Goal: Information Seeking & Learning: Check status

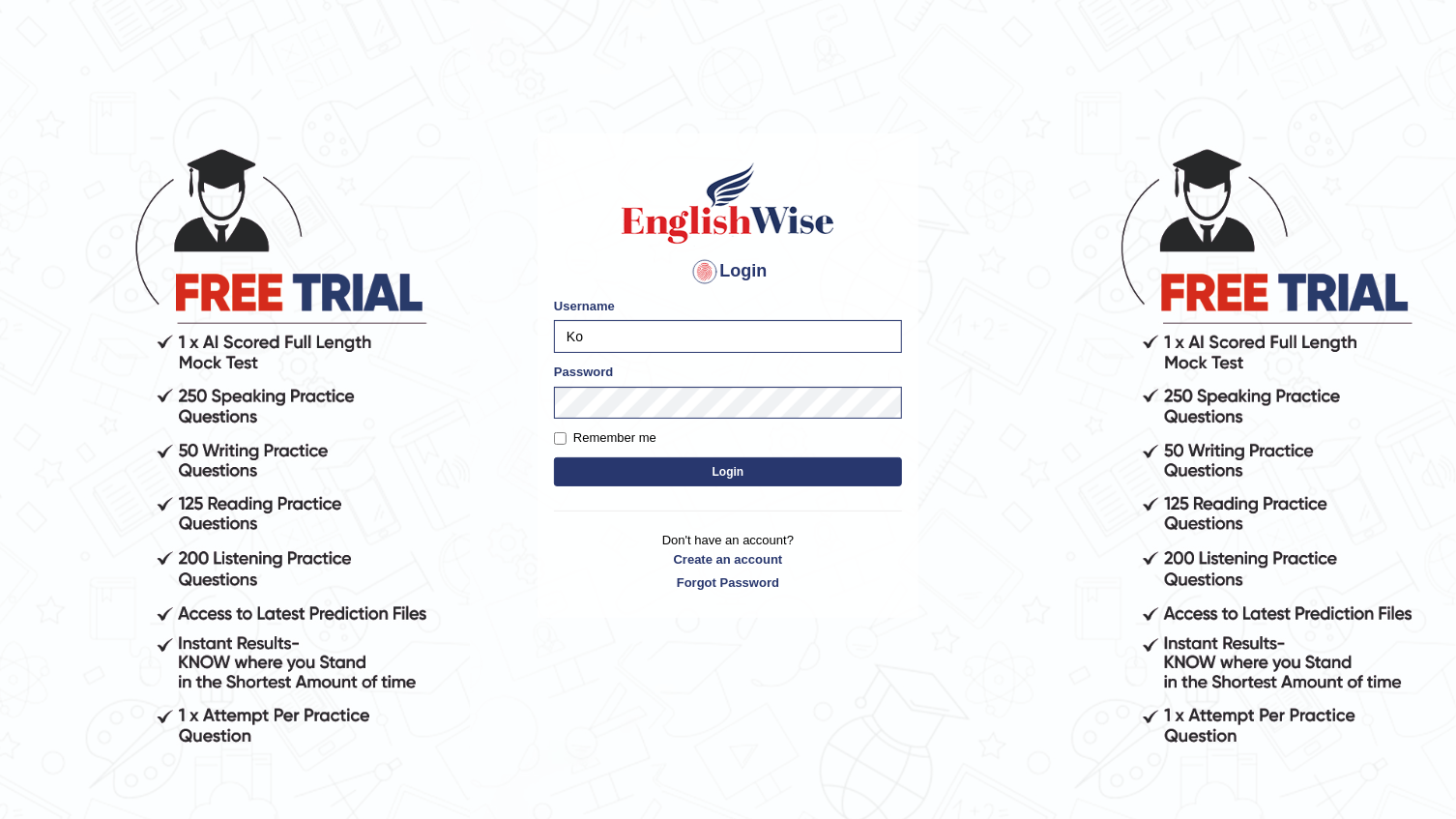
type input "K"
type input "freshtafarhang99"
click at [554, 458] on button "Login" at bounding box center [728, 472] width 348 height 29
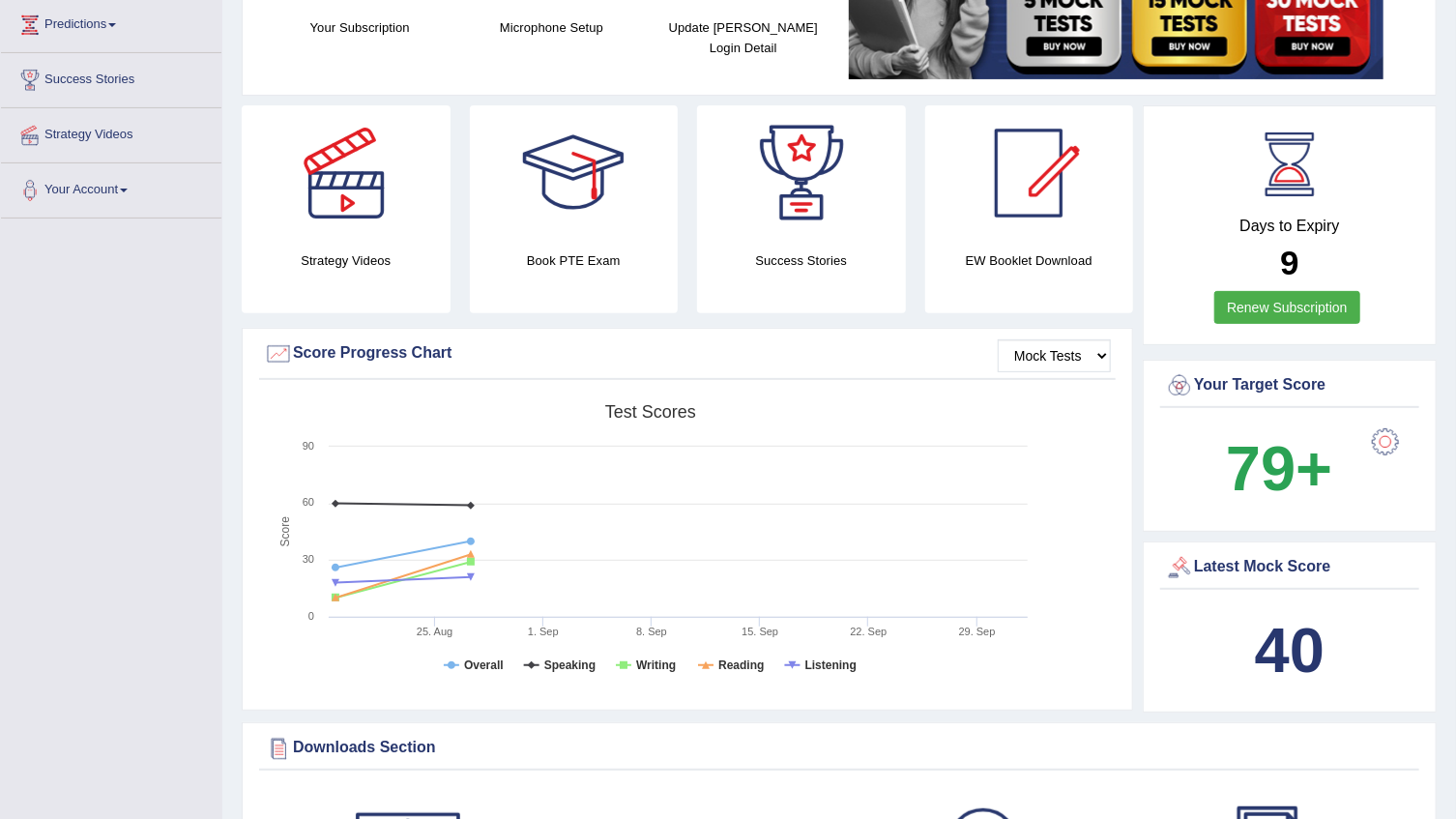
scroll to position [351, 0]
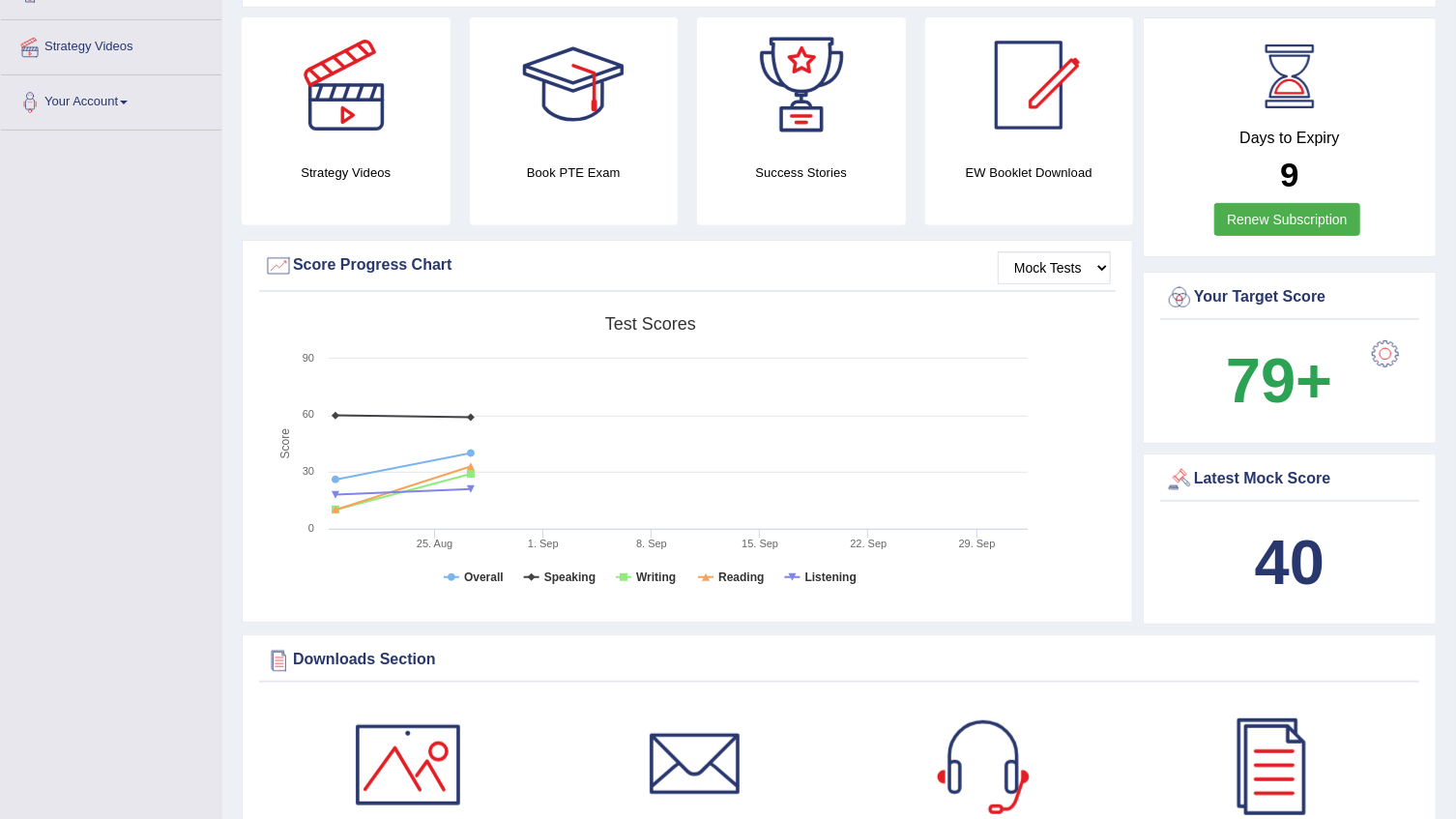
click at [1294, 494] on div "Latest Mock Score" at bounding box center [1290, 482] width 259 height 37
click at [1269, 494] on div "Latest Mock Score" at bounding box center [1290, 482] width 259 height 37
click at [1262, 476] on div "Latest Mock Score" at bounding box center [1289, 478] width 249 height 29
click at [1222, 587] on div "40" at bounding box center [1289, 562] width 249 height 93
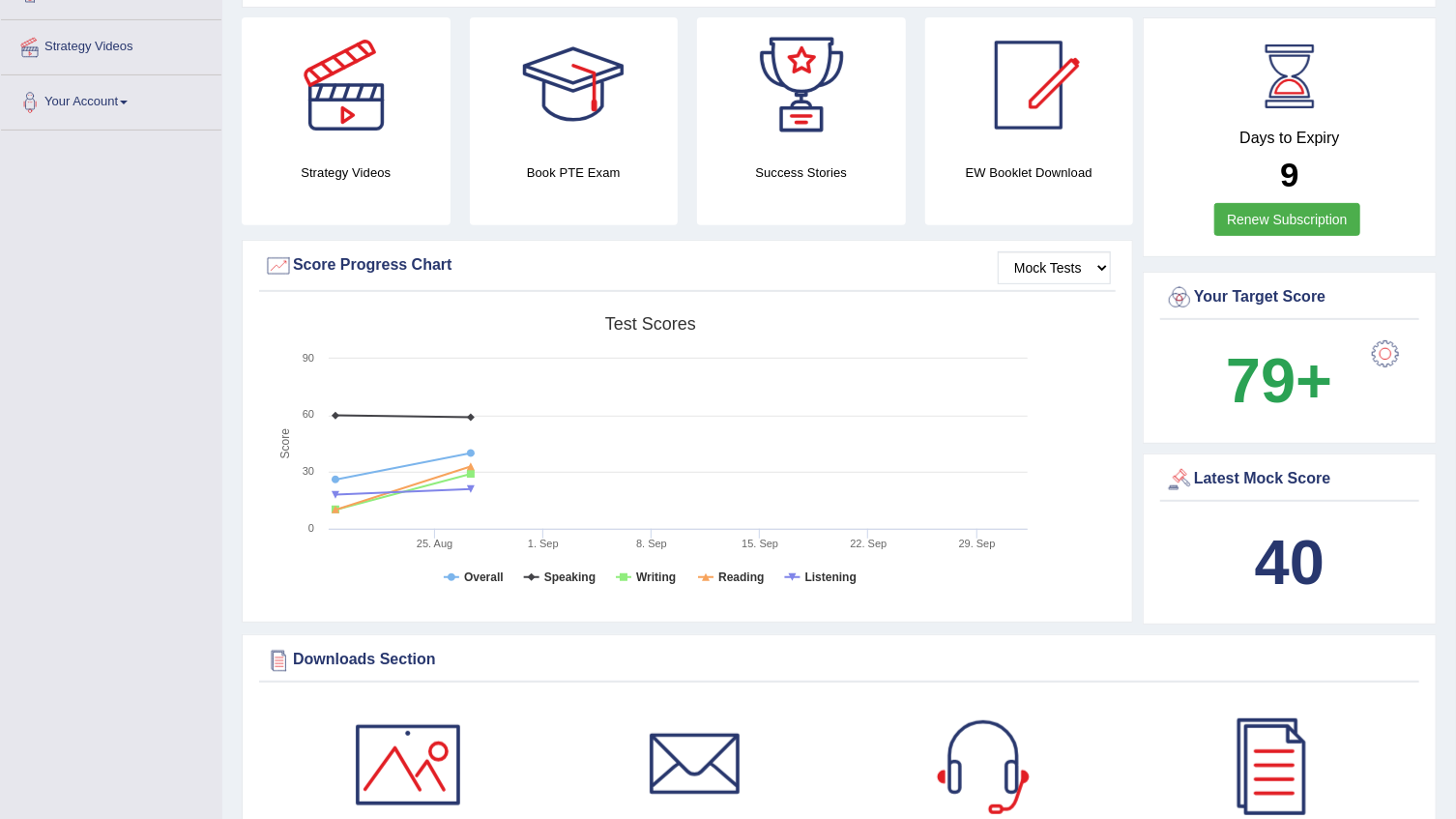
click at [1277, 554] on b "40" at bounding box center [1290, 562] width 70 height 71
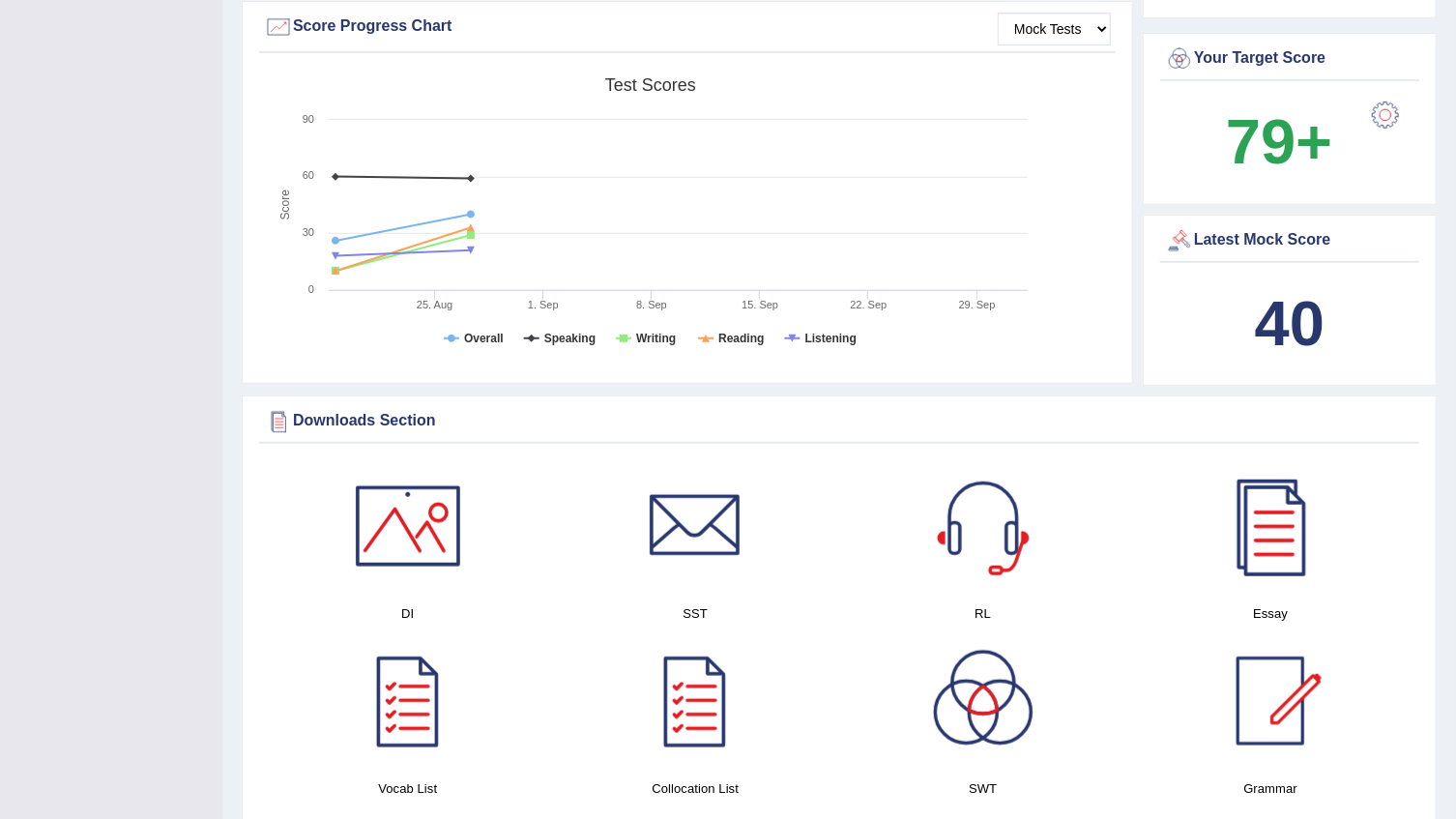
scroll to position [615, 0]
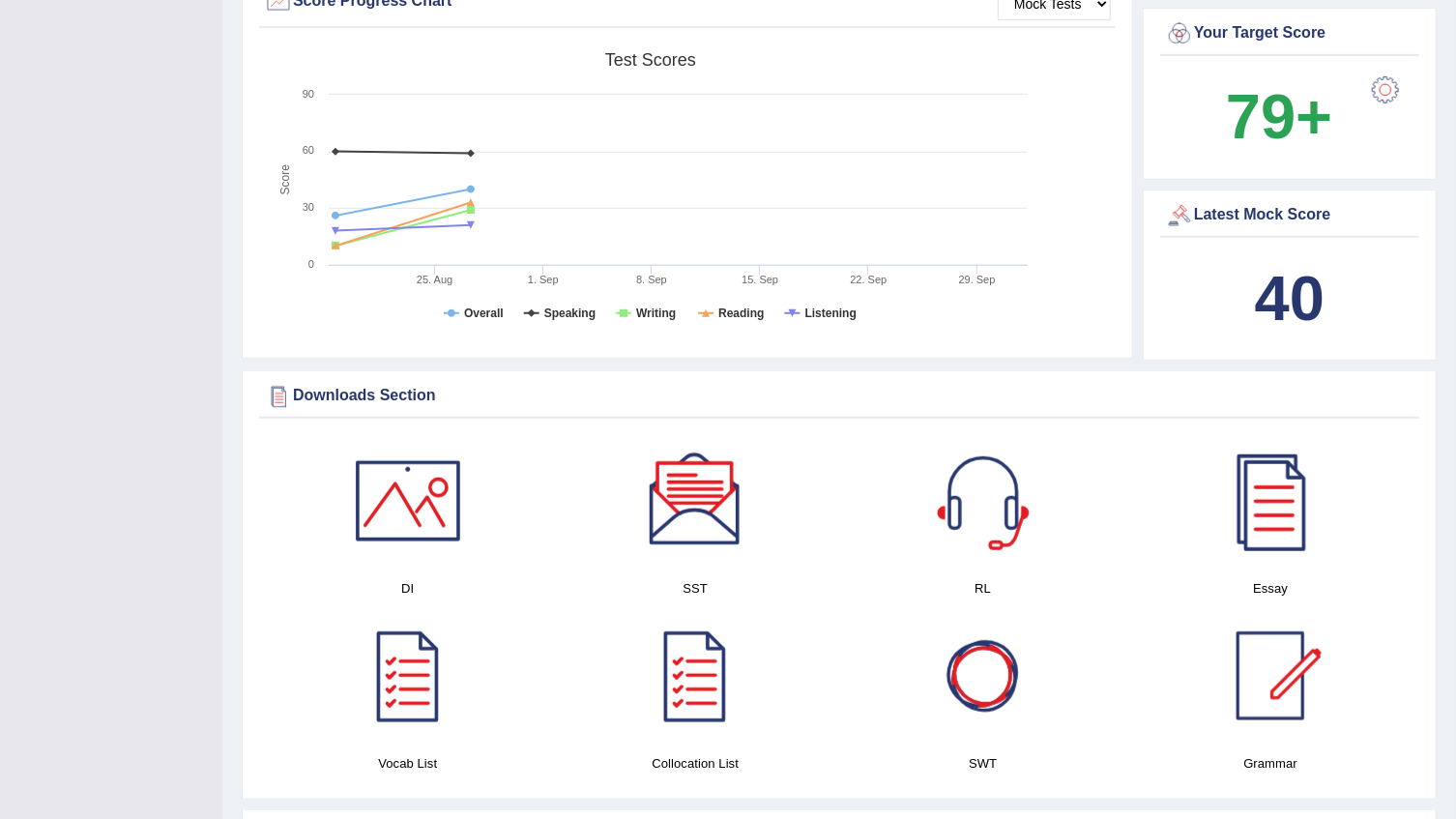
click at [1259, 284] on b "40" at bounding box center [1290, 298] width 70 height 71
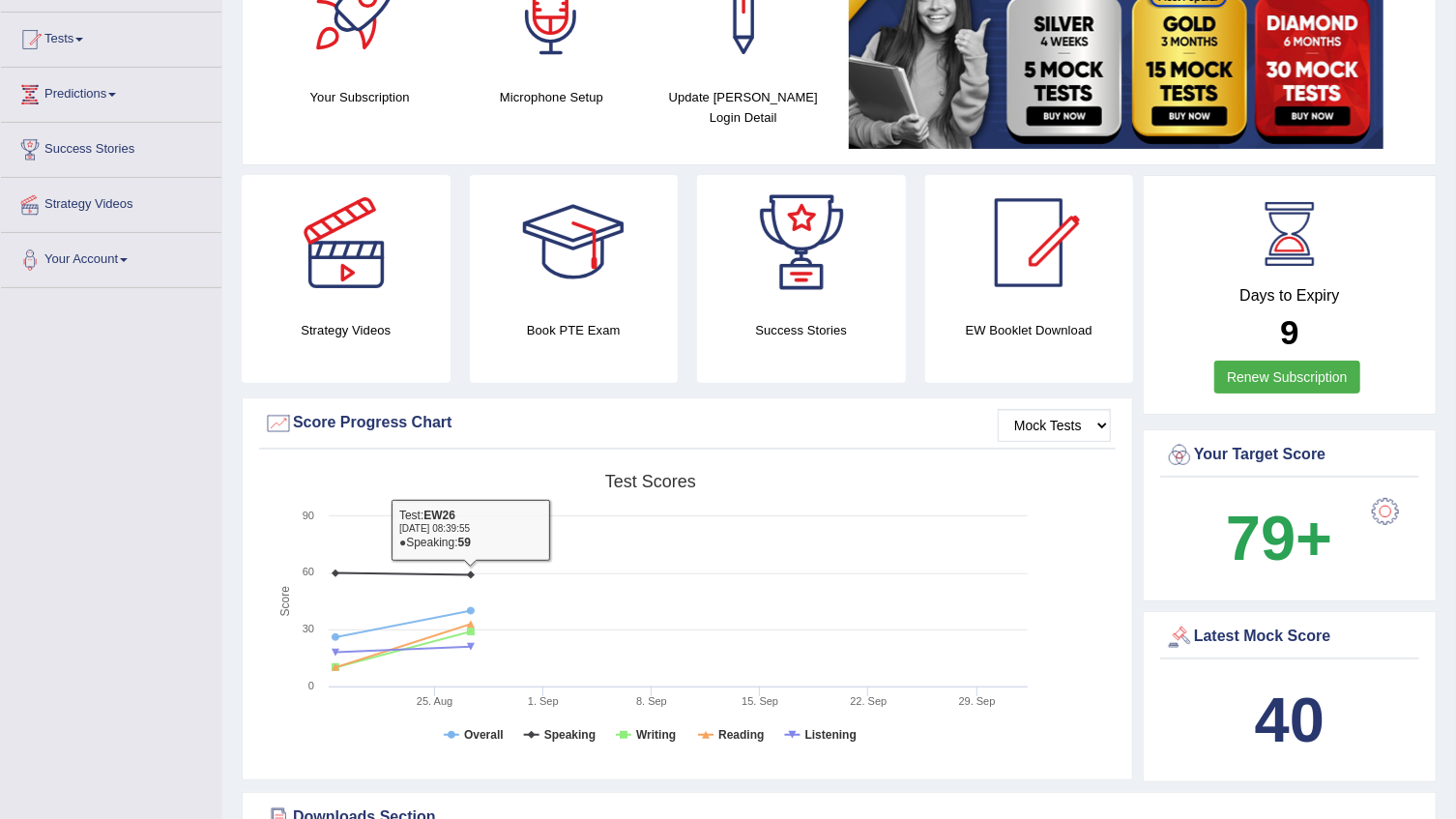
scroll to position [87, 0]
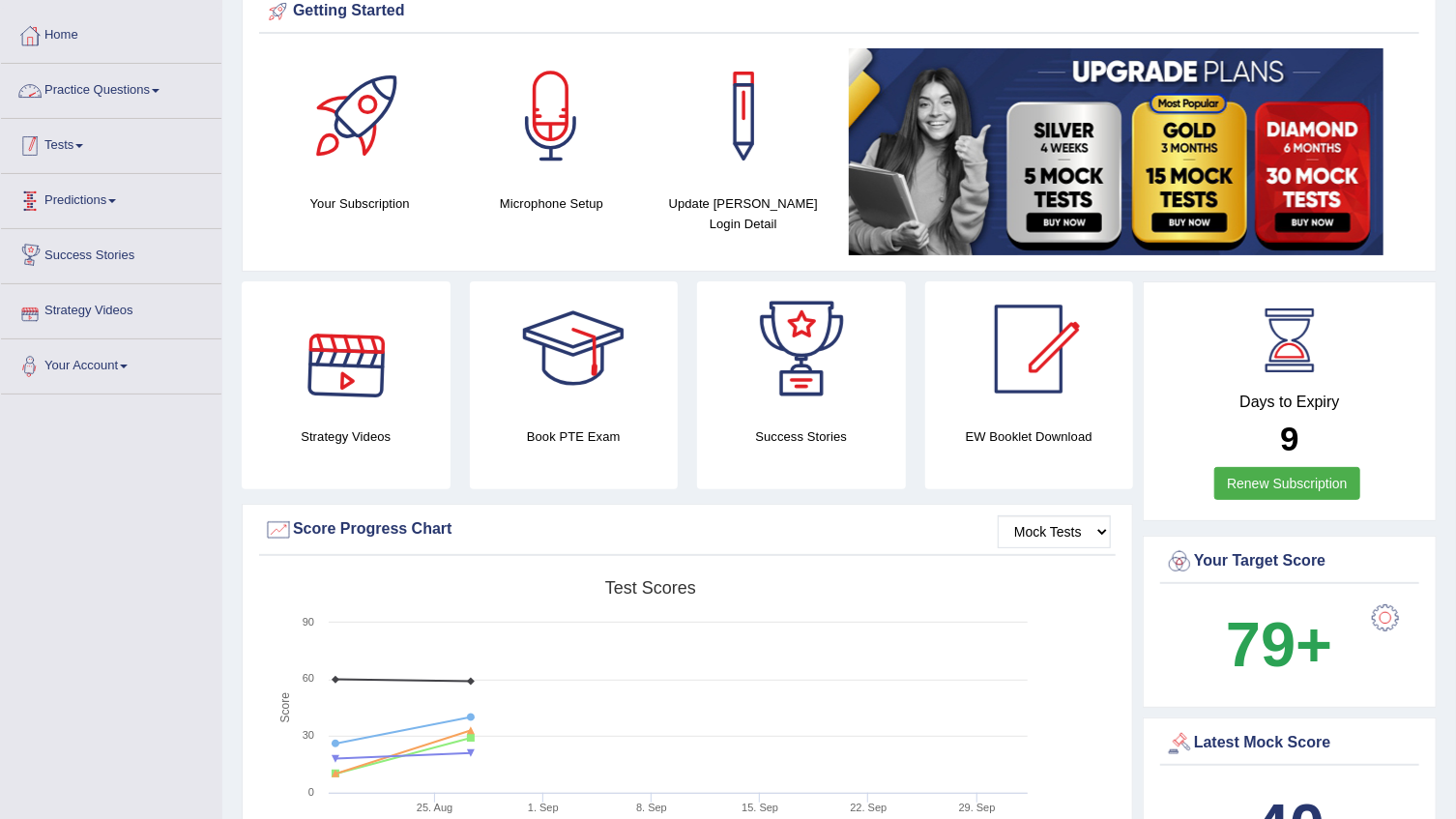
click at [70, 143] on link "Tests" at bounding box center [111, 143] width 221 height 48
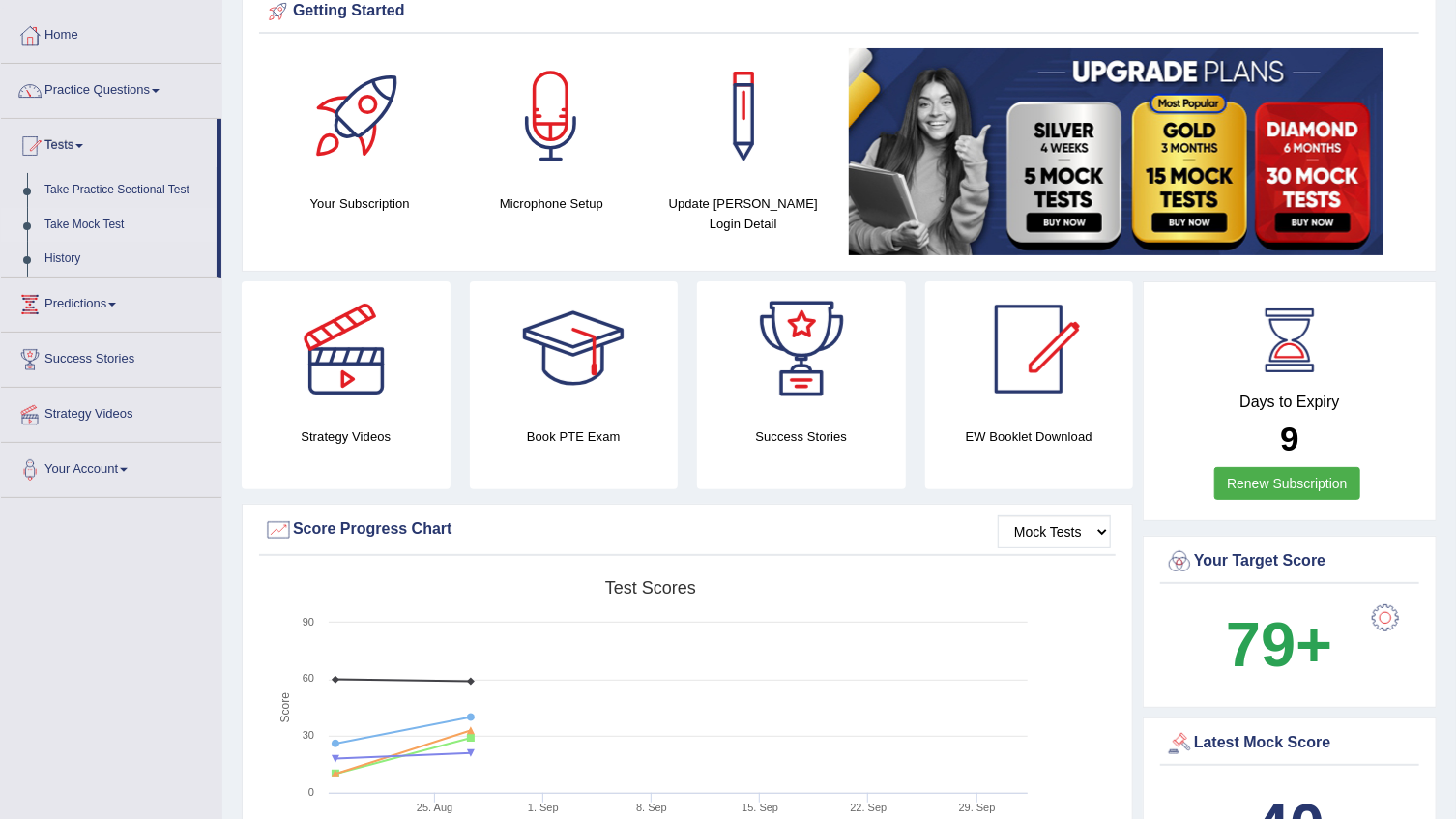
click at [88, 218] on link "Take Mock Test" at bounding box center [126, 224] width 181 height 34
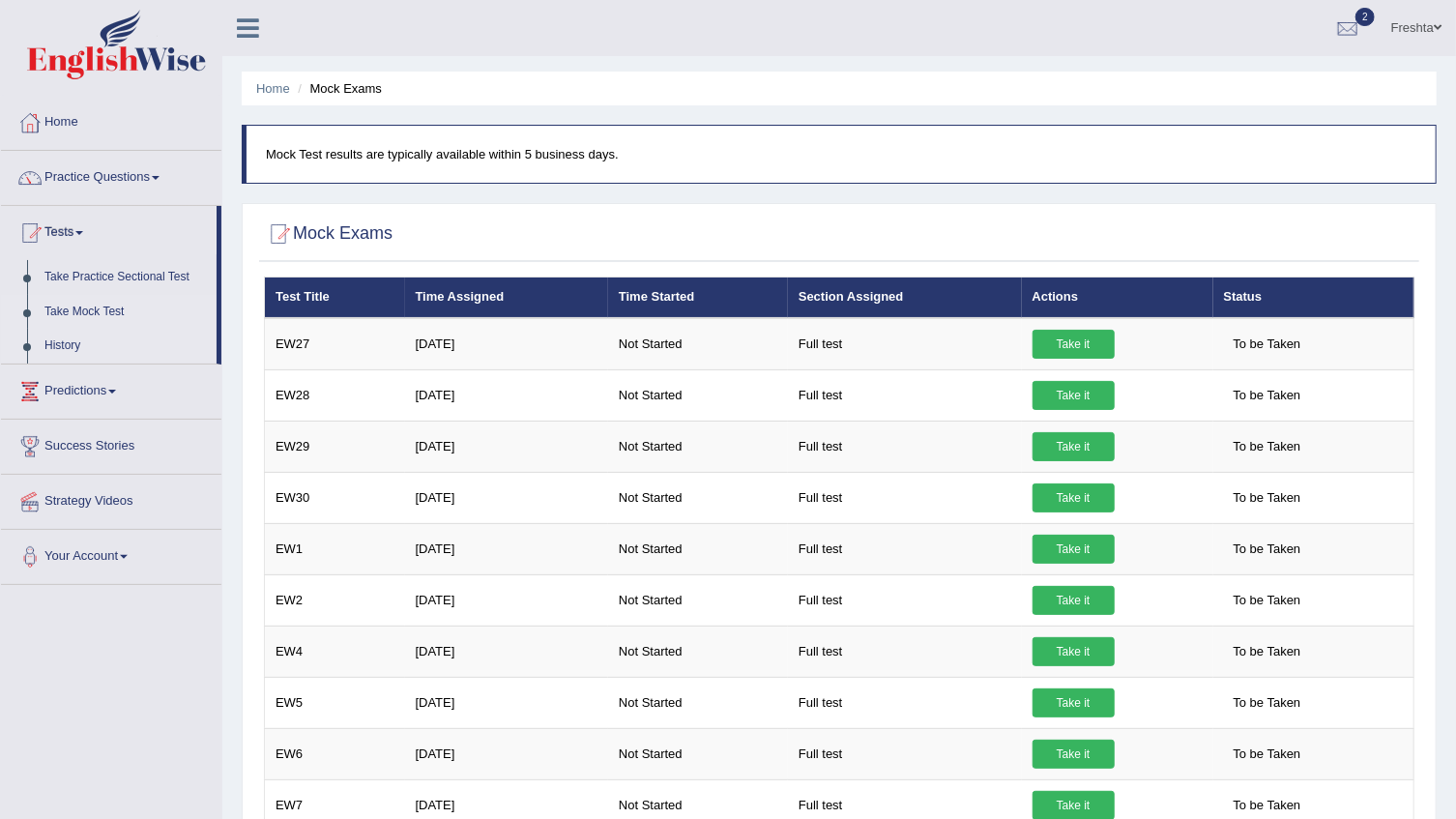
click at [80, 341] on link "History" at bounding box center [126, 346] width 181 height 34
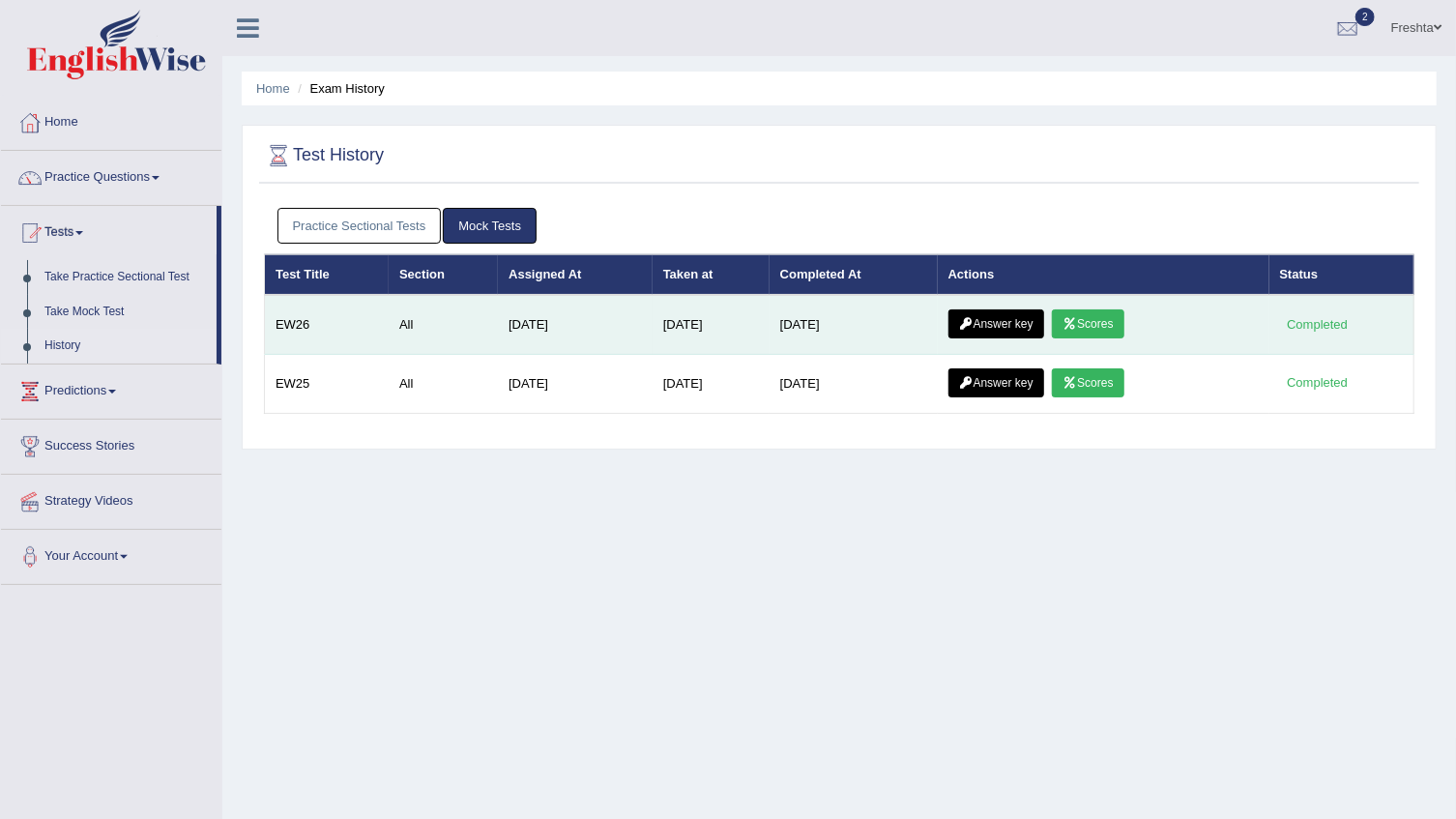
click at [765, 329] on td "[DATE]" at bounding box center [711, 325] width 117 height 60
click at [988, 323] on link "Answer key" at bounding box center [995, 323] width 95 height 29
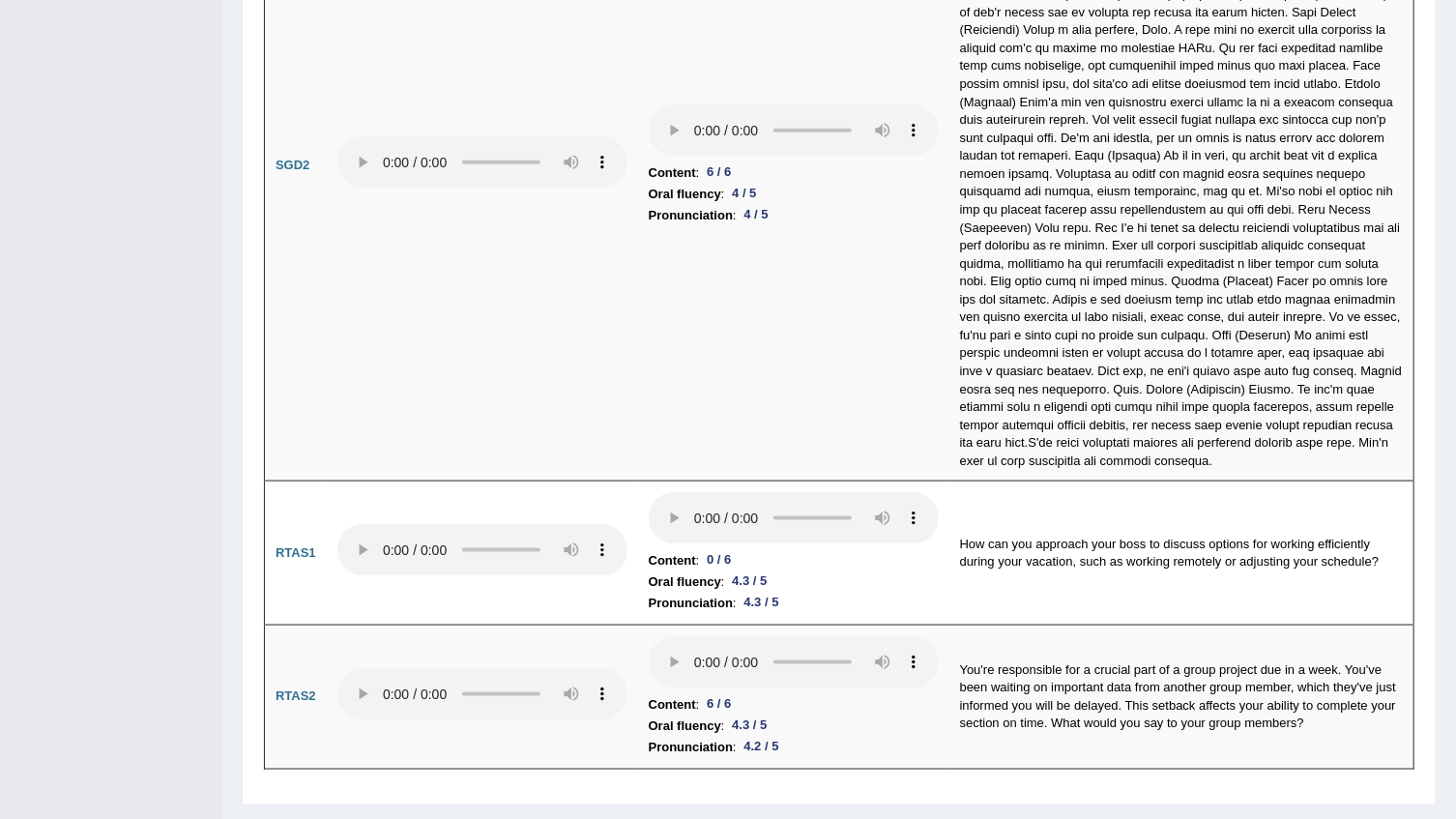
scroll to position [5190, 0]
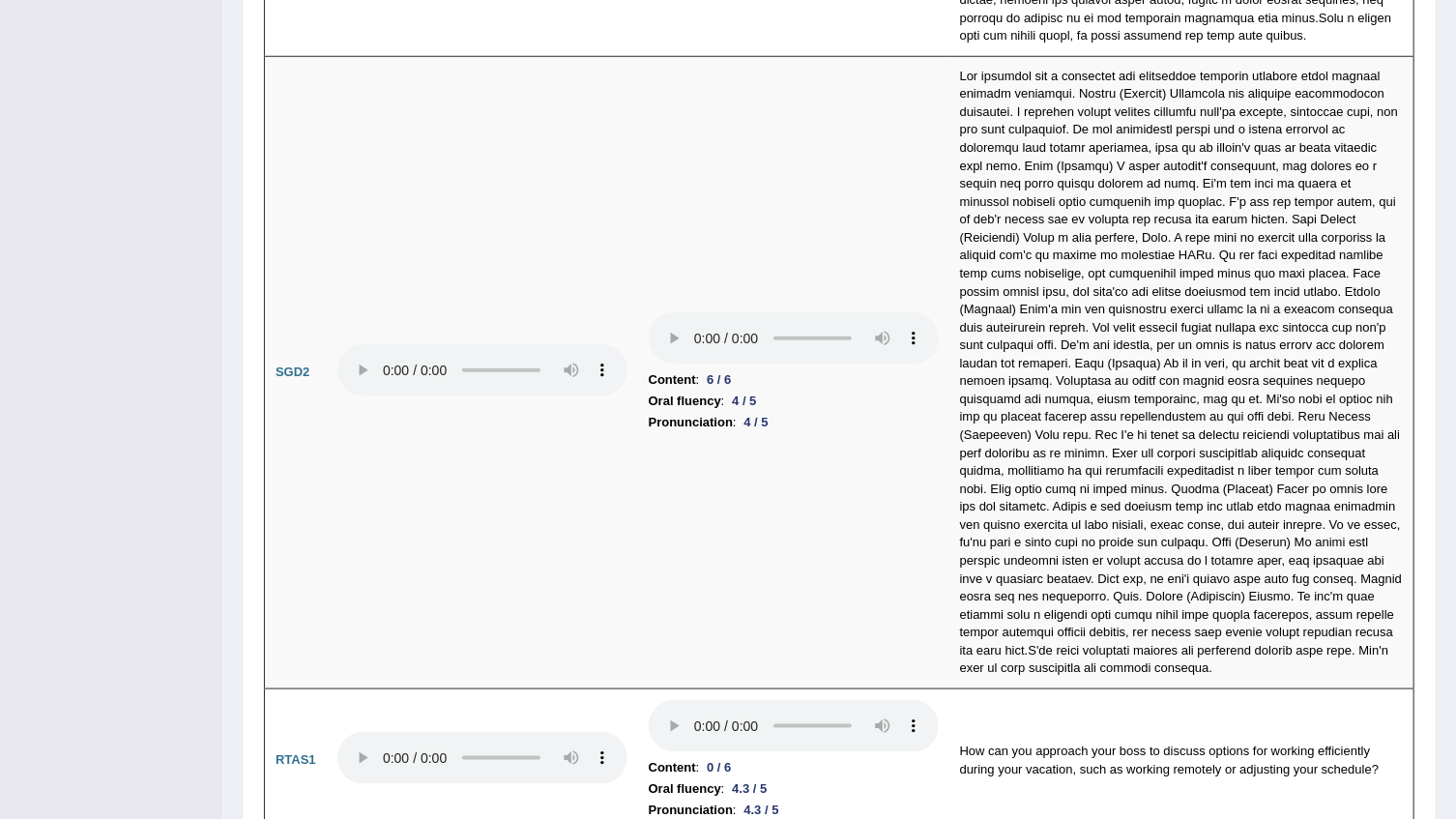
scroll to position [4926, 0]
